Goal: Learn about a topic

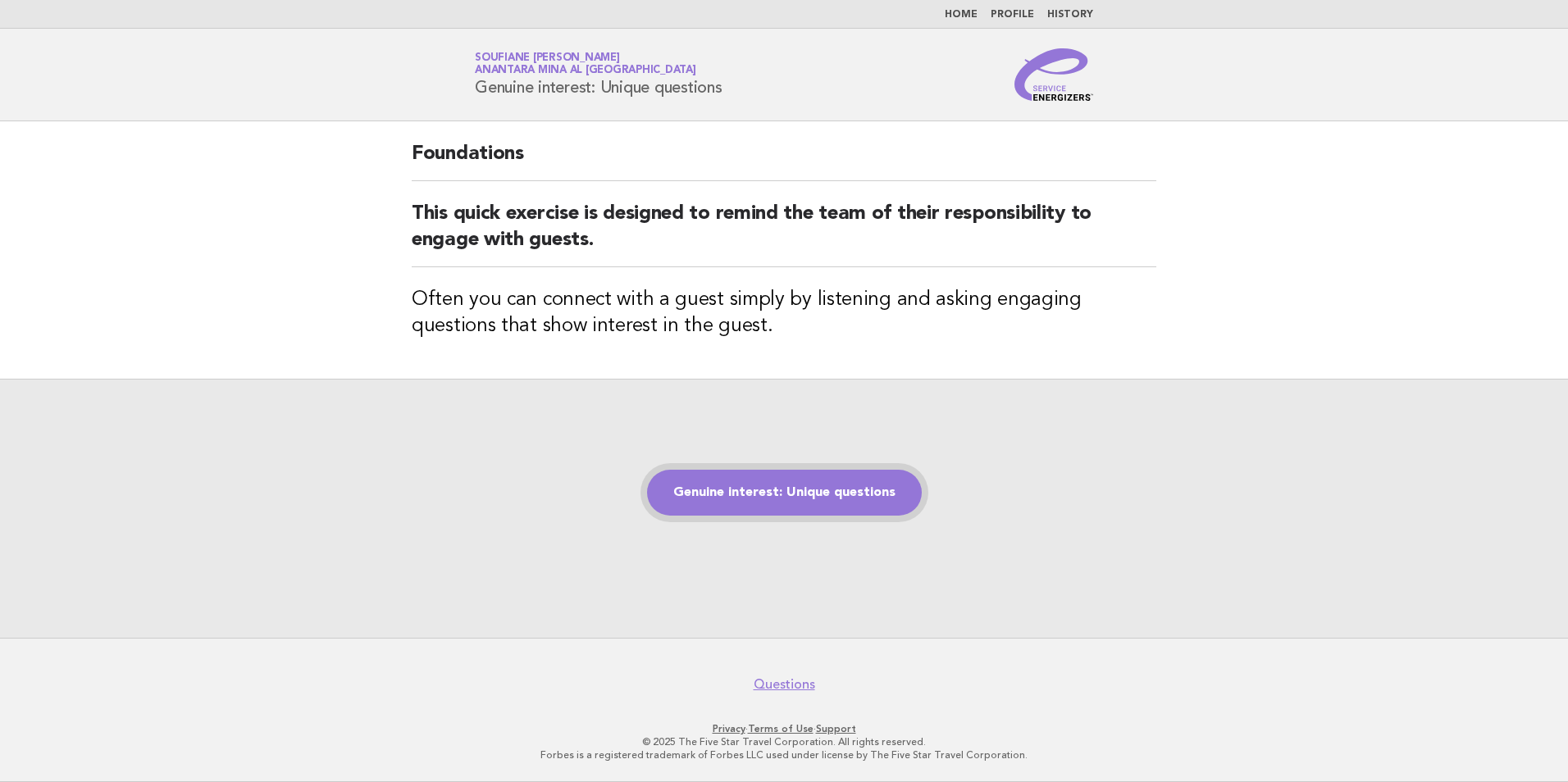
click at [779, 489] on link "Genuine interest: Unique questions" at bounding box center [784, 492] width 275 height 46
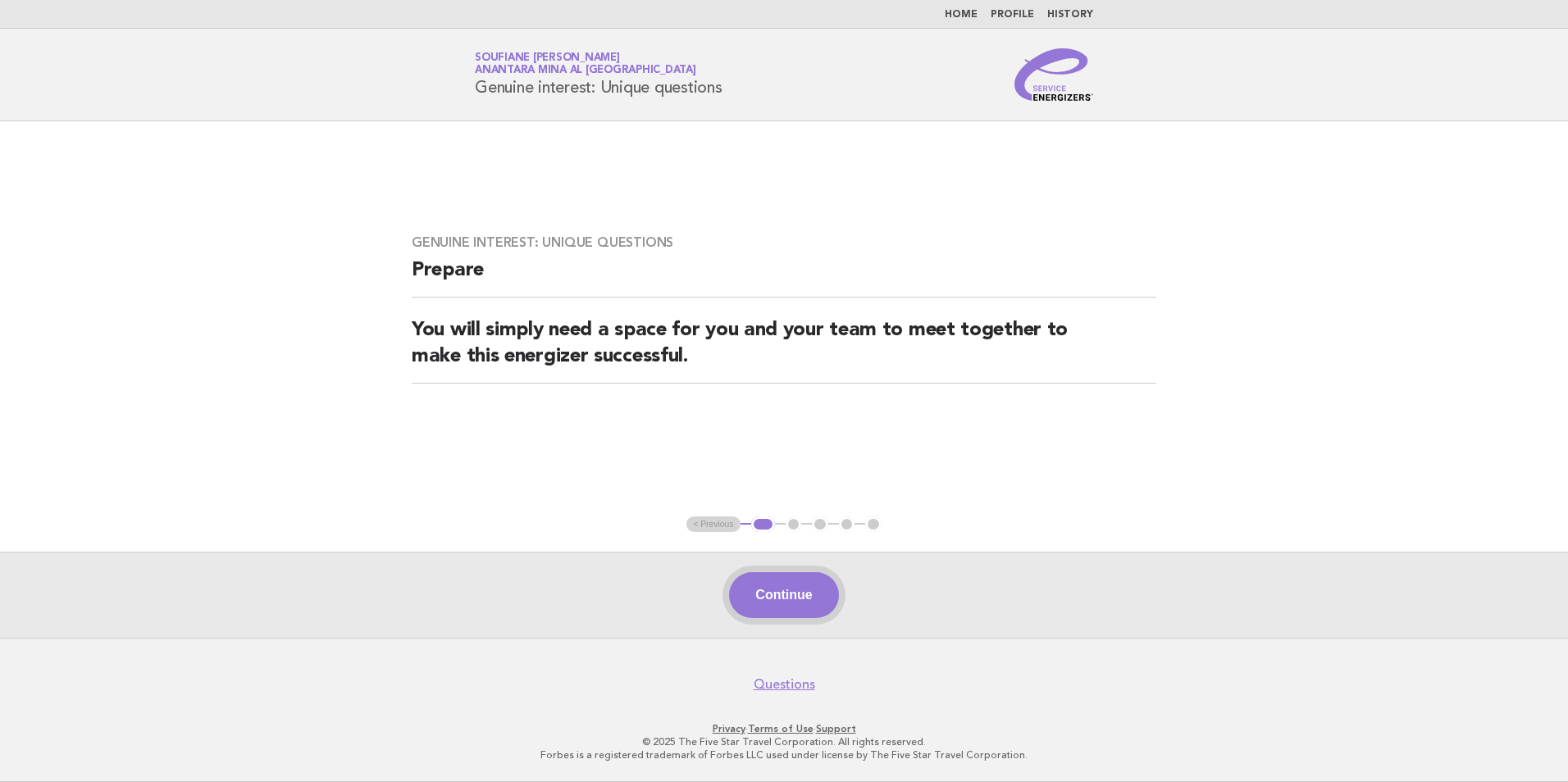
click at [791, 592] on button "Continue" at bounding box center [784, 595] width 109 height 46
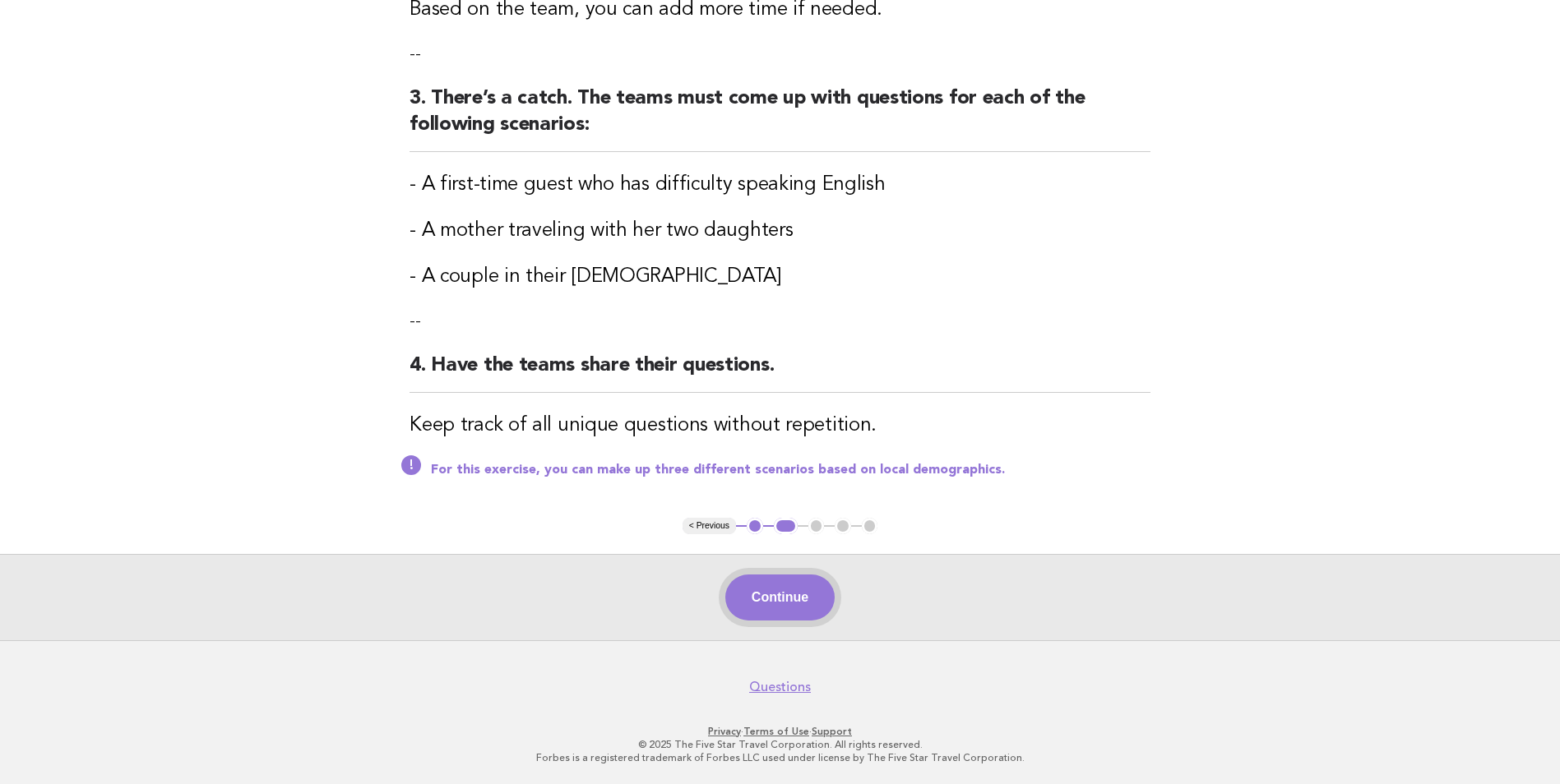
click at [786, 596] on button "Continue" at bounding box center [780, 597] width 109 height 46
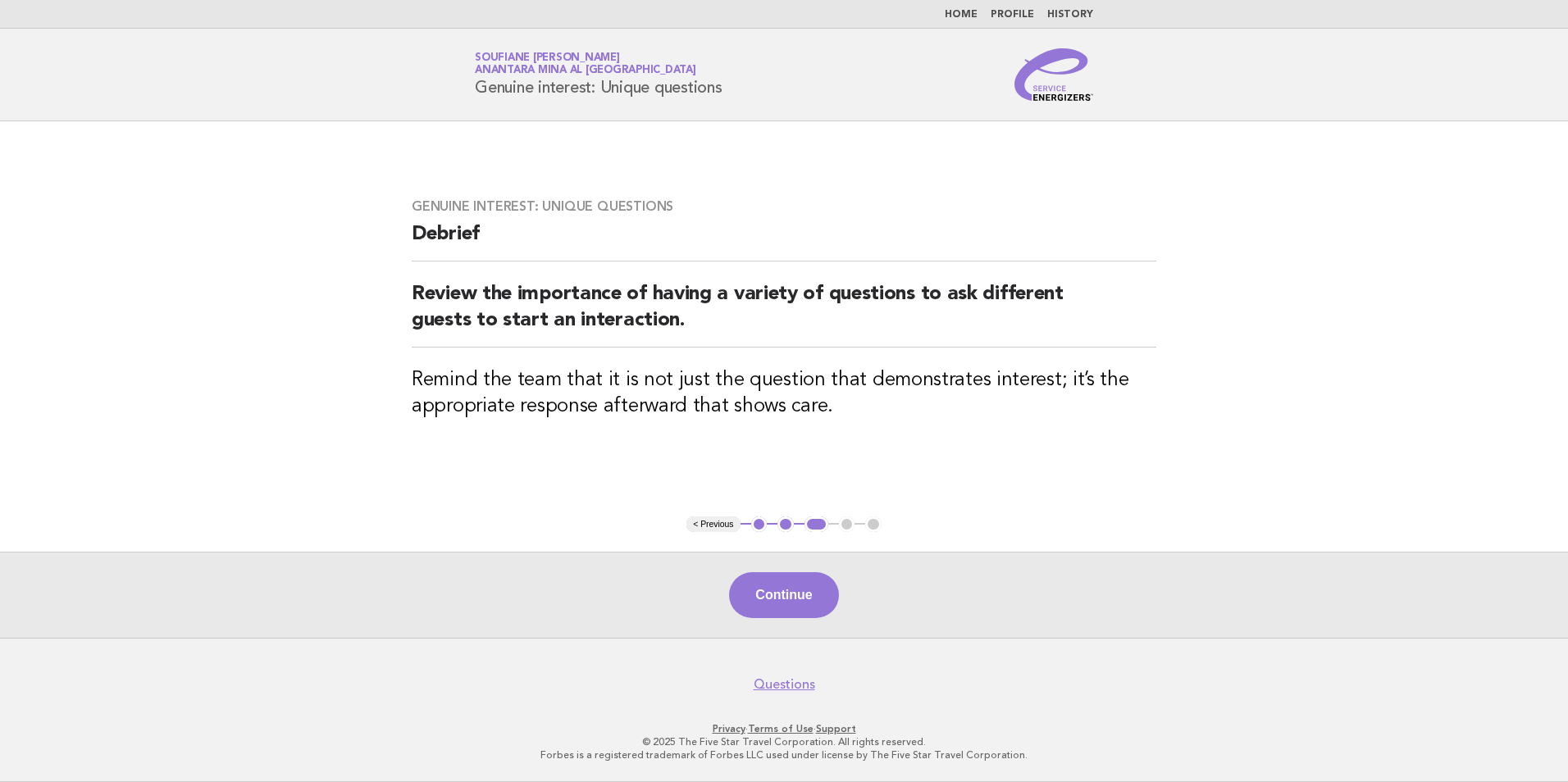
click at [784, 582] on button "Continue" at bounding box center [784, 595] width 109 height 46
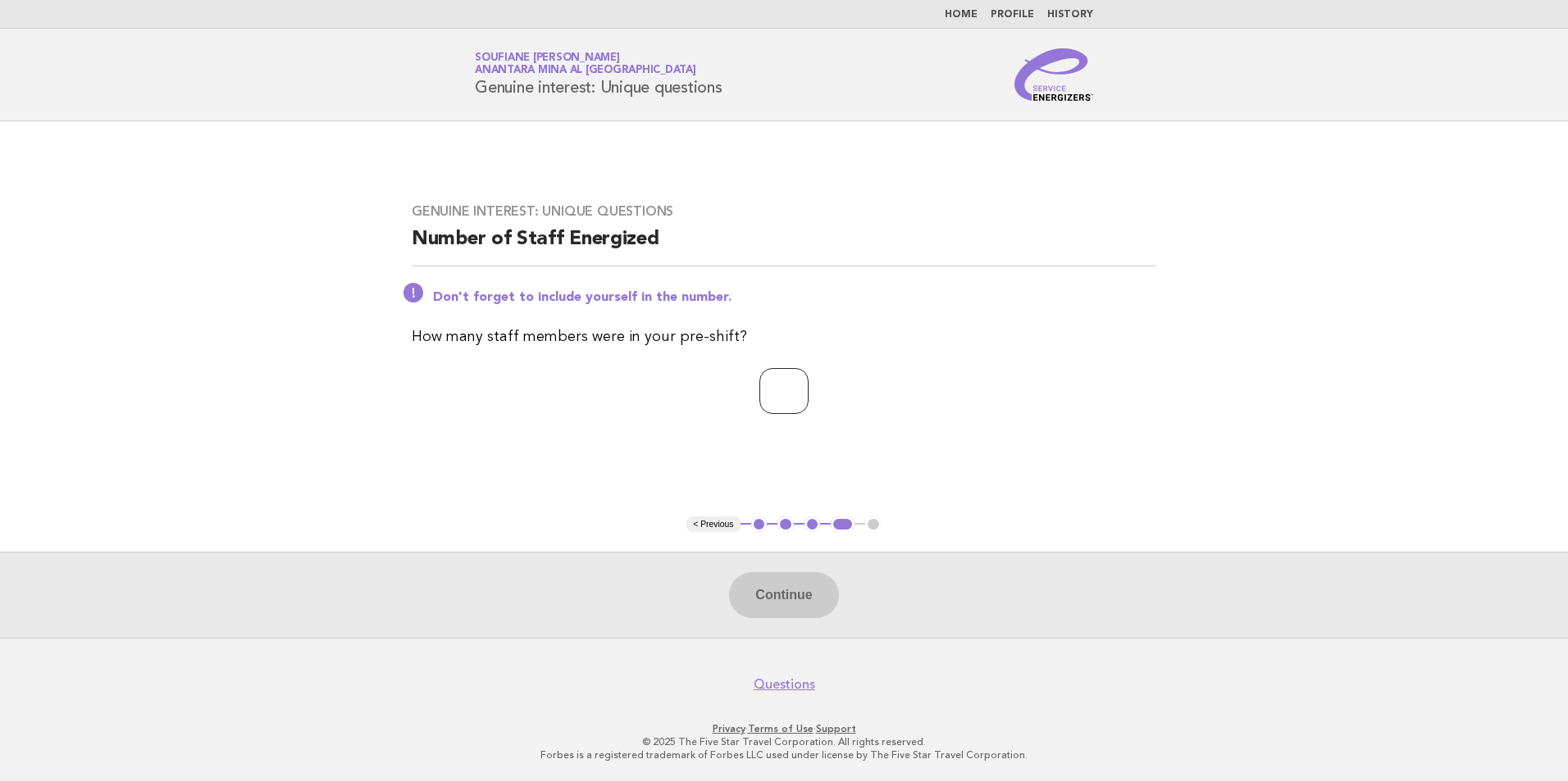
click at [782, 381] on input "number" at bounding box center [784, 391] width 49 height 46
type input "*"
click at [805, 593] on button "Continue" at bounding box center [784, 595] width 109 height 46
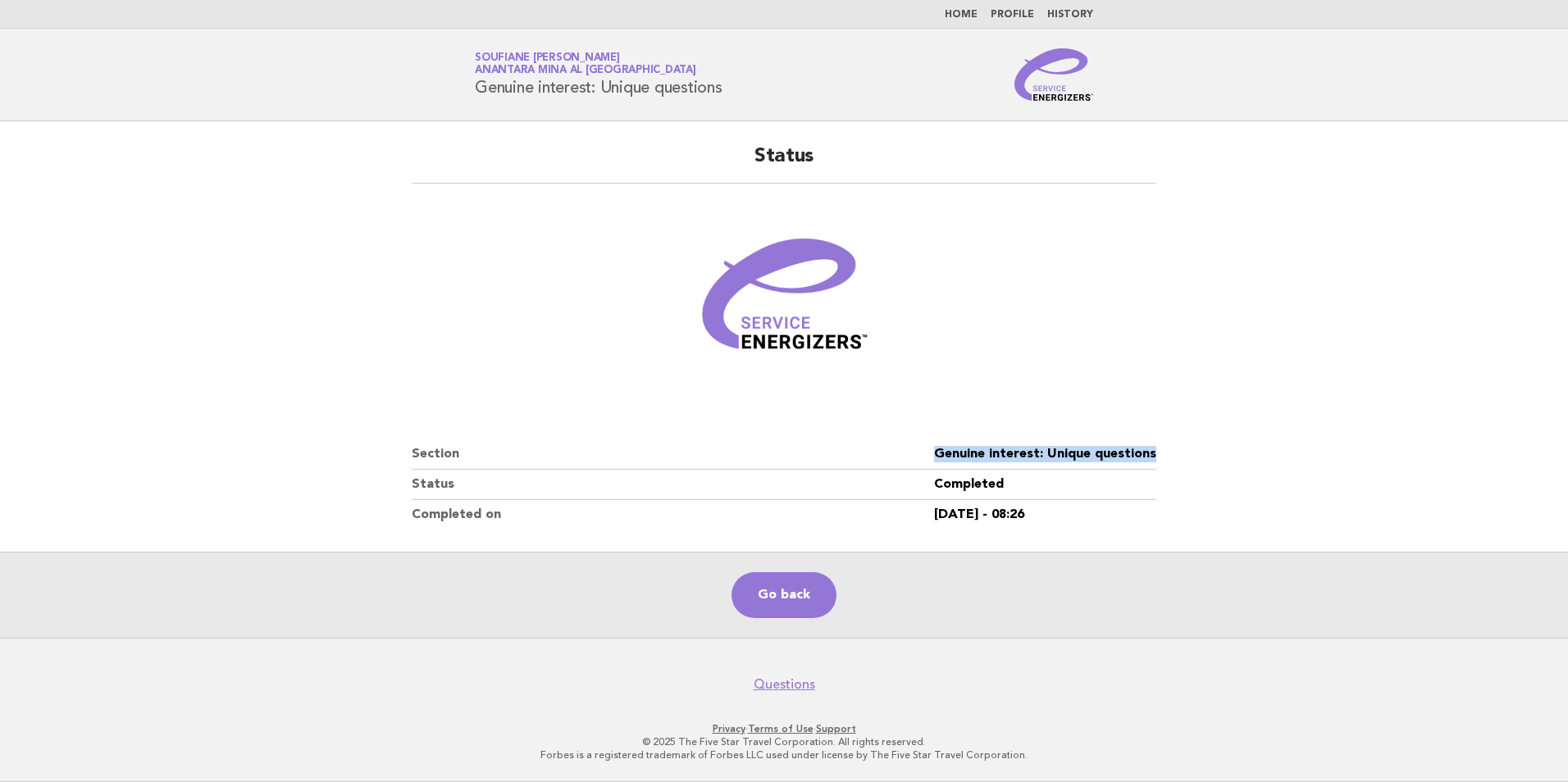
drag, startPoint x: 1163, startPoint y: 454, endPoint x: 930, endPoint y: 454, distance: 233.0
click at [930, 454] on div "Status Section Genuine interest: Unique questions Status Completed Completed on…" at bounding box center [784, 336] width 784 height 426
copy dl "Genuine interest: Unique questions"
